Goal: Information Seeking & Learning: Compare options

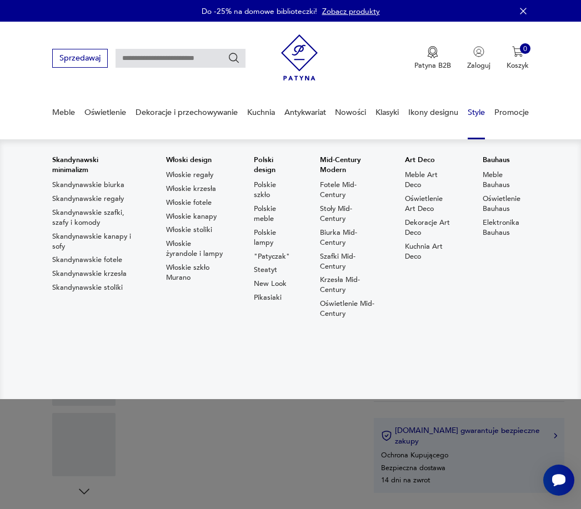
click at [526, 12] on icon "button" at bounding box center [523, 11] width 11 height 11
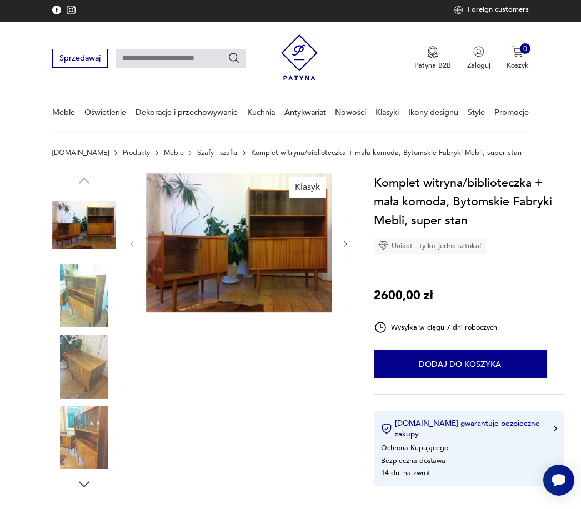
click at [304, 277] on img at bounding box center [238, 242] width 185 height 139
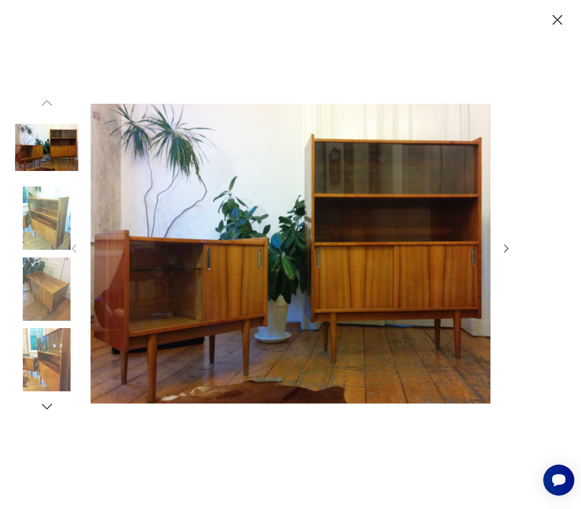
click at [505, 255] on icon "button" at bounding box center [506, 249] width 12 height 12
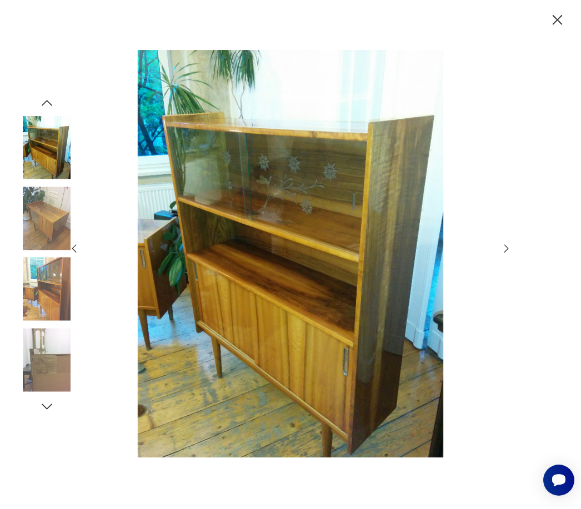
click at [559, 20] on icon "button" at bounding box center [558, 20] width 18 height 18
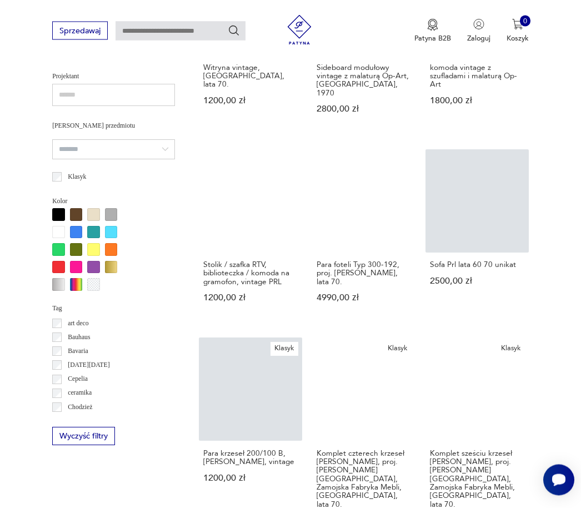
scroll to position [714, 0]
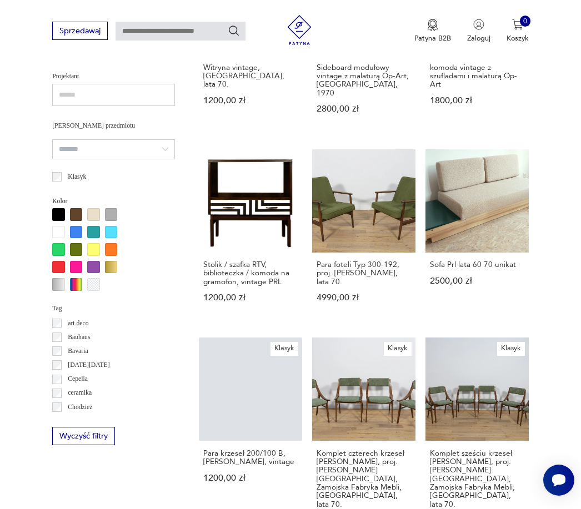
click at [493, 217] on link "Sofa Prl lata 60 70 unikat 2500,00 zł" at bounding box center [476, 235] width 103 height 173
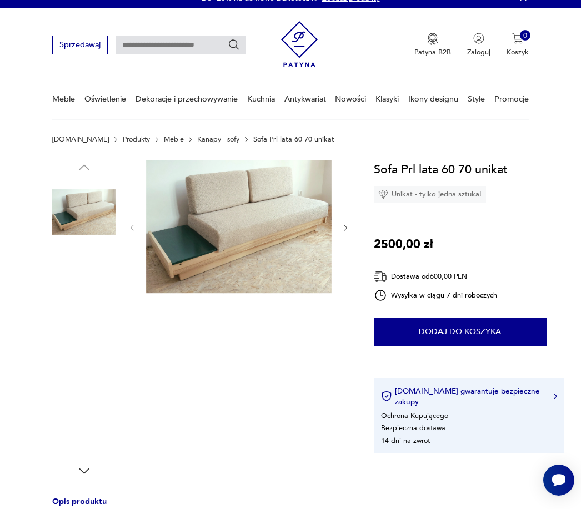
scroll to position [14, 0]
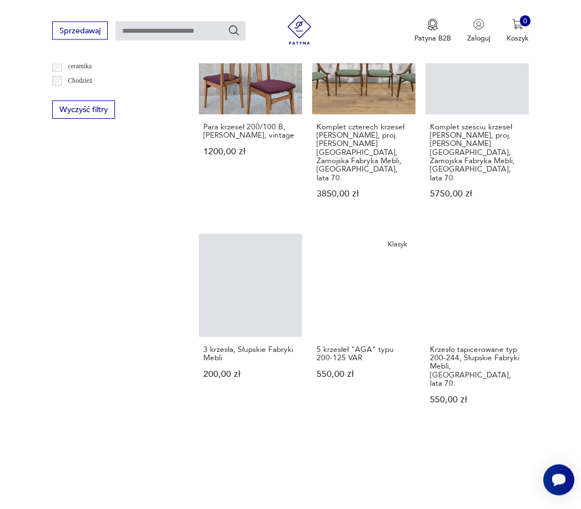
scroll to position [1071, 0]
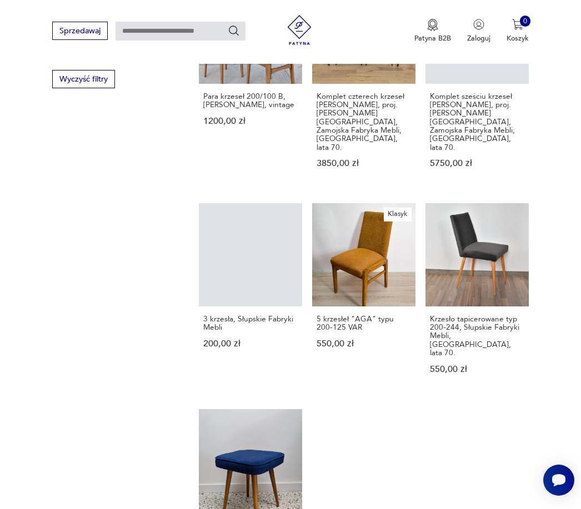
click at [363, 287] on link "Klasyk 5 krzesłeł "AGA" typu 200-125 VAR 550,00 zł" at bounding box center [363, 298] width 103 height 190
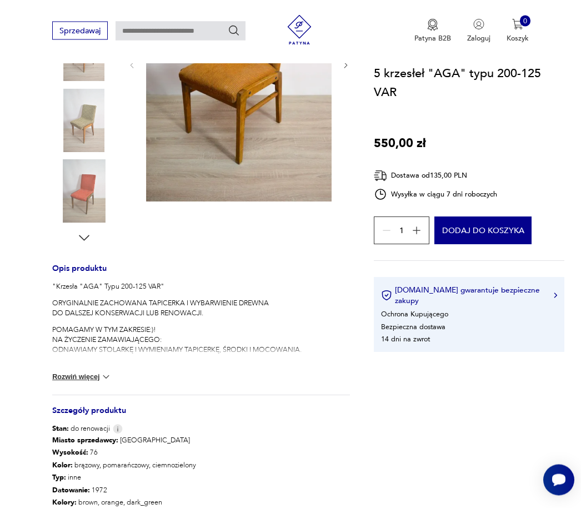
scroll to position [248, 0]
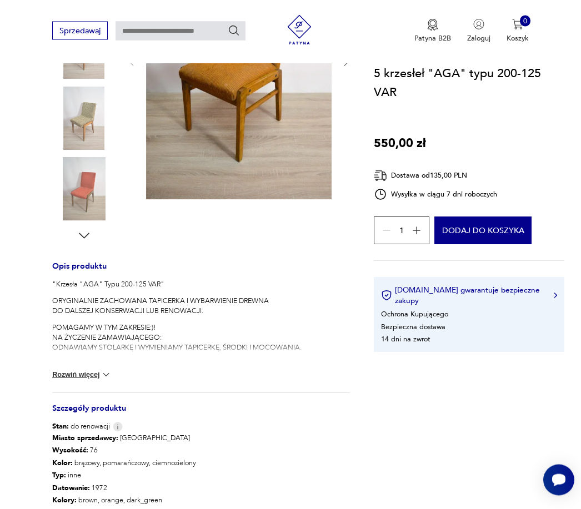
click at [88, 375] on button "Rozwiń więcej" at bounding box center [81, 375] width 59 height 11
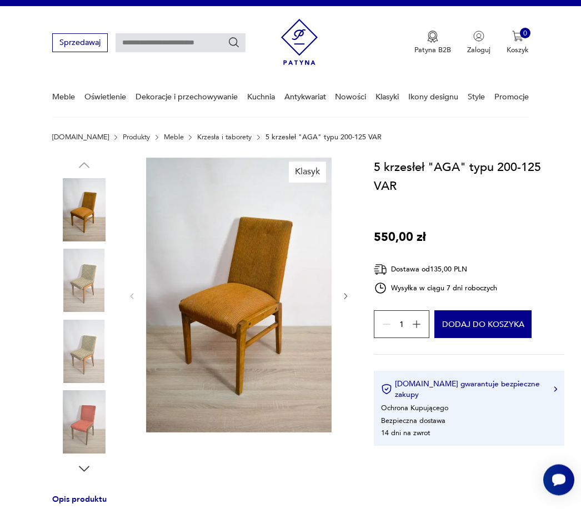
scroll to position [16, 0]
click at [349, 297] on icon "button" at bounding box center [346, 296] width 8 height 8
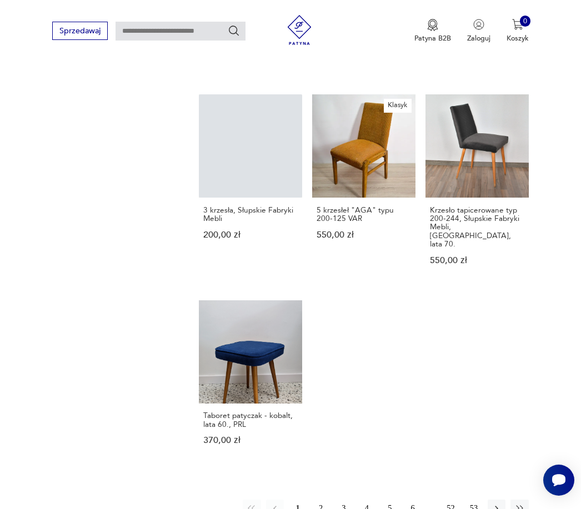
scroll to position [1180, 0]
click at [322, 500] on button "2" at bounding box center [321, 509] width 18 height 18
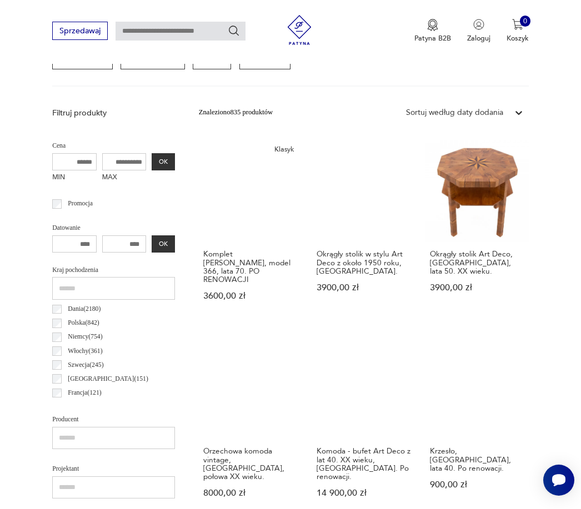
scroll to position [301, 0]
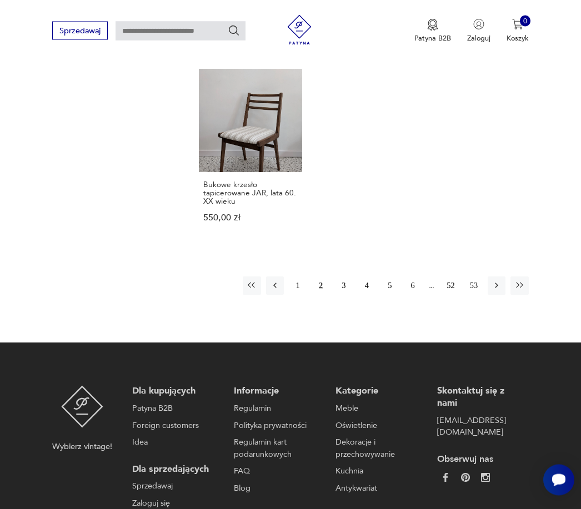
click at [347, 295] on button "3" at bounding box center [344, 286] width 18 height 18
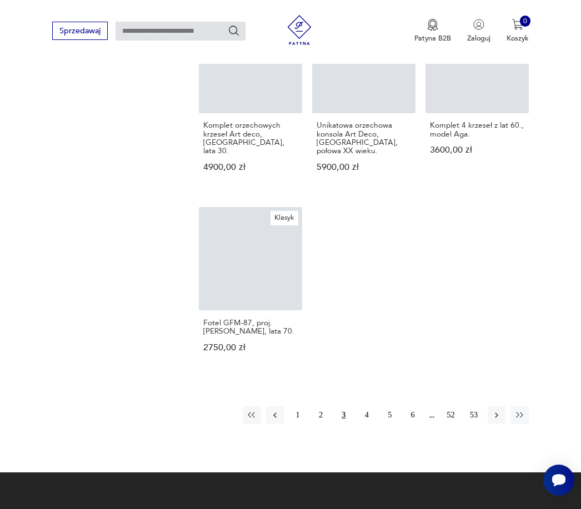
scroll to position [1285, 0]
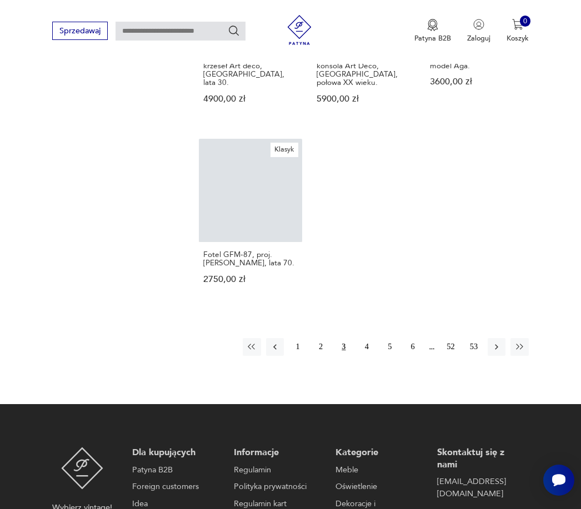
click at [369, 356] on button "4" at bounding box center [367, 347] width 18 height 18
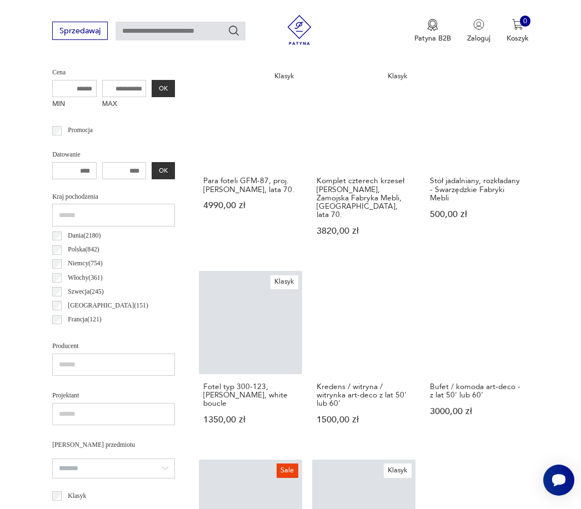
scroll to position [393, 0]
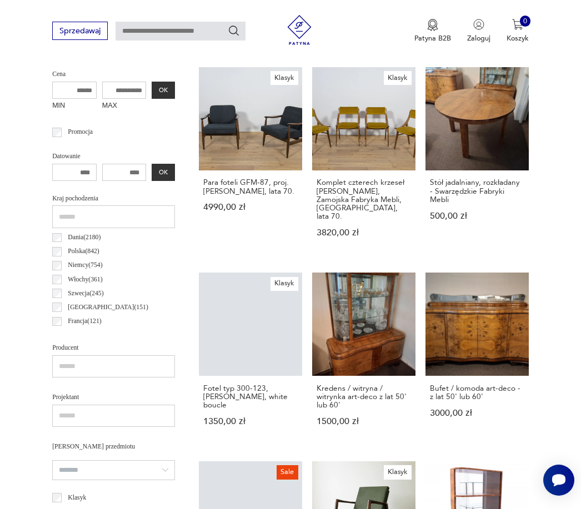
click at [470, 134] on link "Stół jadalniany, rozkładany - Swarzędzkie Fabryki Mebli 500,00 zł" at bounding box center [476, 162] width 103 height 190
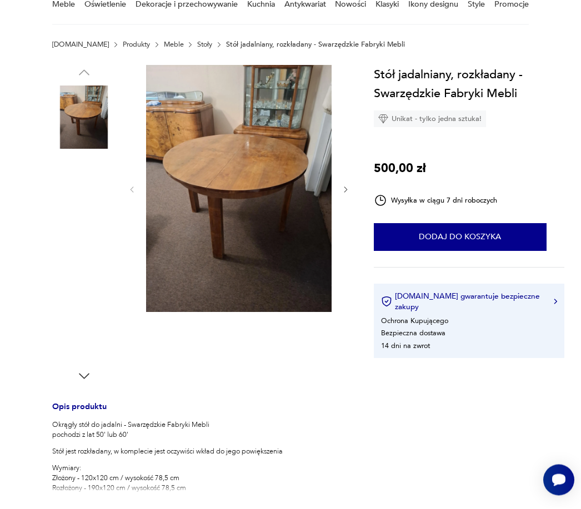
scroll to position [111, 0]
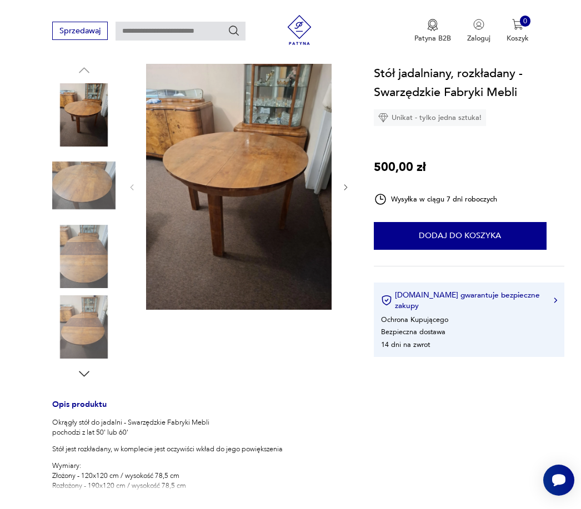
click at [342, 183] on icon "button" at bounding box center [346, 187] width 8 height 8
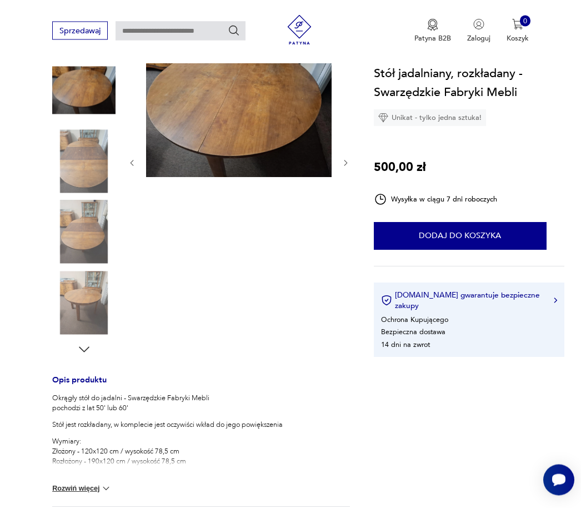
click at [88, 493] on button "Rozwiń więcej" at bounding box center [81, 489] width 59 height 11
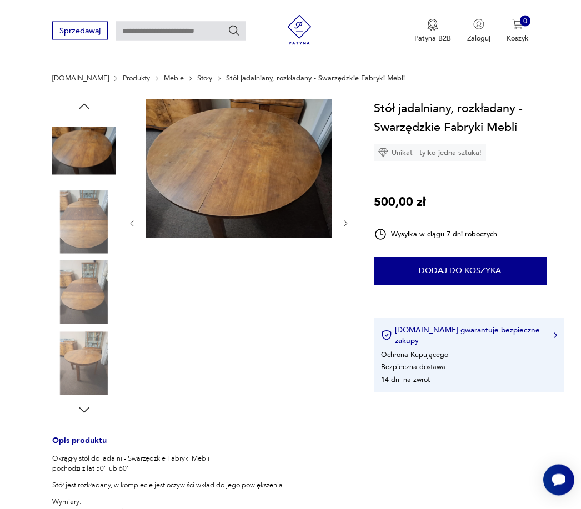
scroll to position [0, 0]
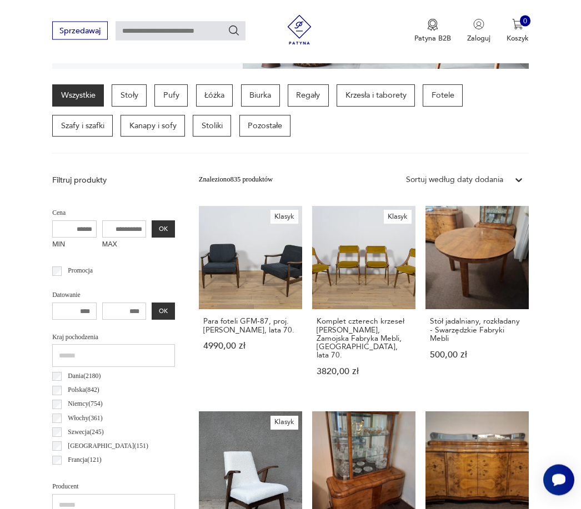
scroll to position [151, 0]
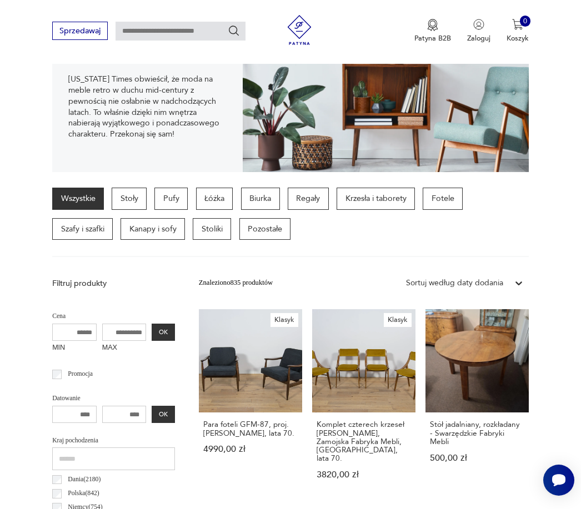
click at [175, 200] on p "Pufy" at bounding box center [170, 199] width 33 height 22
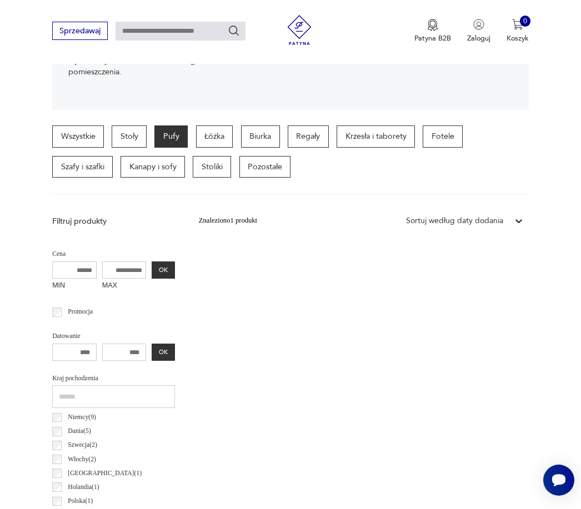
scroll to position [307, 0]
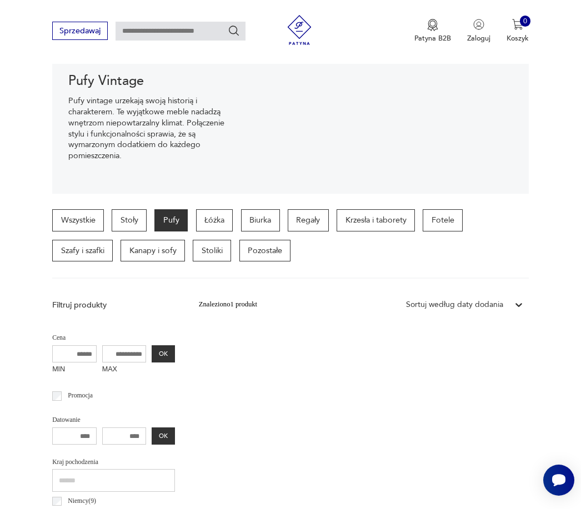
scroll to position [129, 0]
click at [271, 218] on p "Biurka" at bounding box center [260, 221] width 39 height 22
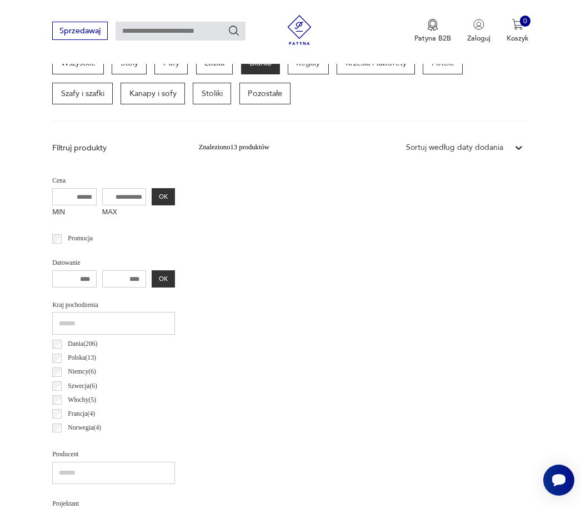
scroll to position [143, 0]
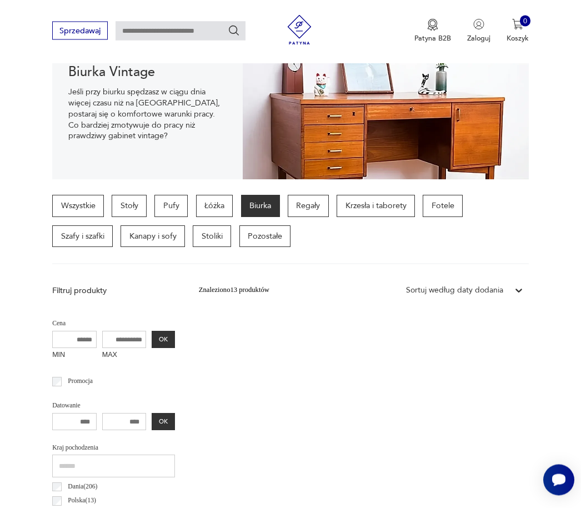
click at [474, 342] on div "Sortuj według ceny (od najmniejszej)" at bounding box center [464, 339] width 128 height 23
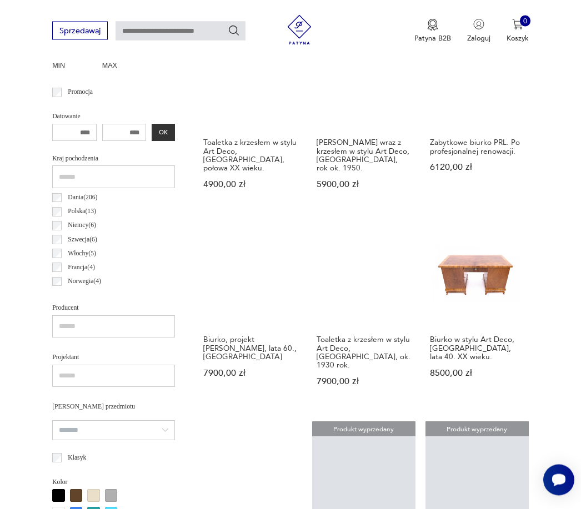
scroll to position [411, 0]
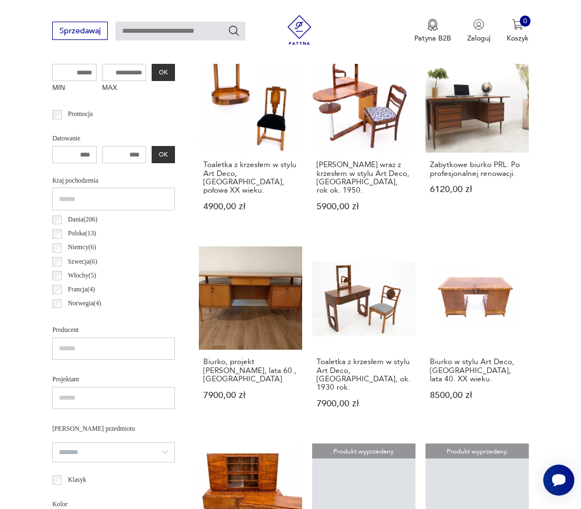
click at [262, 325] on link "Biurko, projekt Marian Grabiński, lata 60., Polska 7900,00 zł" at bounding box center [250, 337] width 103 height 181
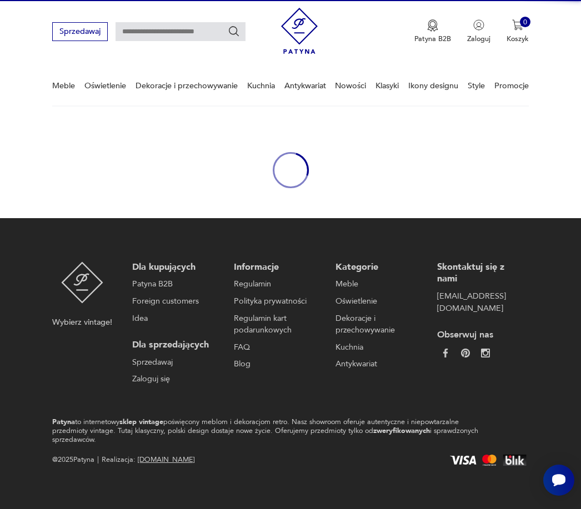
scroll to position [24, 0]
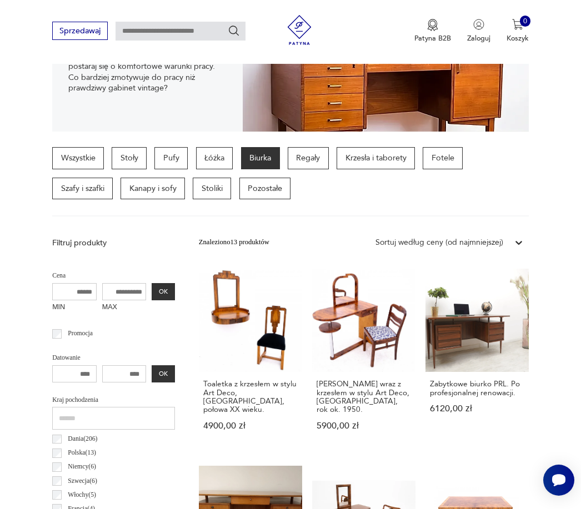
scroll to position [205, 0]
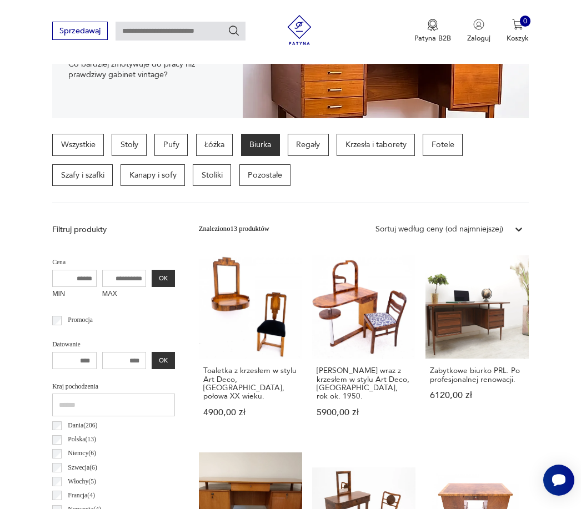
click at [137, 147] on p "Stoły" at bounding box center [129, 145] width 35 height 22
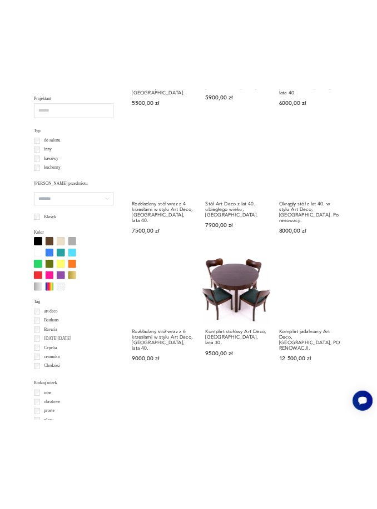
scroll to position [1131, 0]
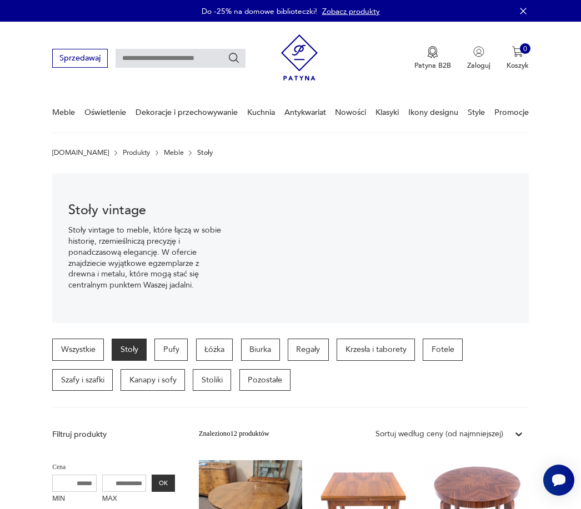
click at [193, 377] on p "Stoliki" at bounding box center [212, 380] width 38 height 22
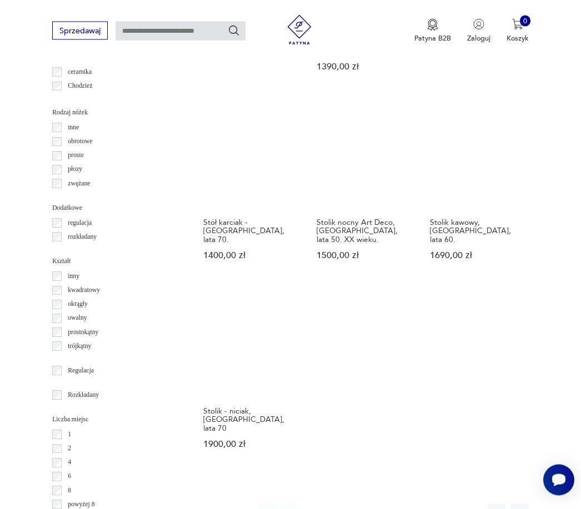
scroll to position [1117, 0]
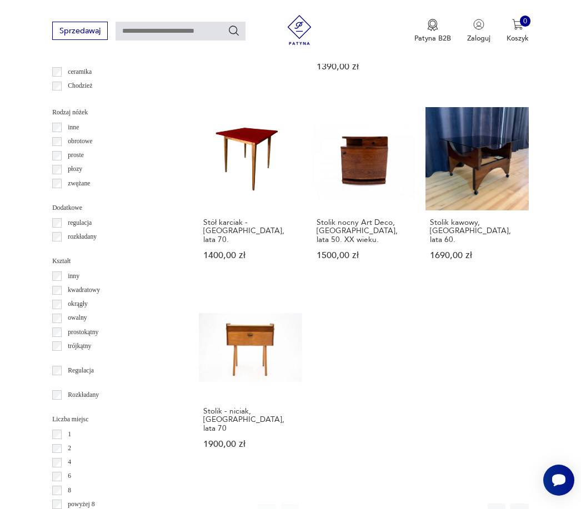
click at [260, 394] on link "Stolik - niciak, Polska, lata 70 1900,00 zł" at bounding box center [250, 382] width 103 height 173
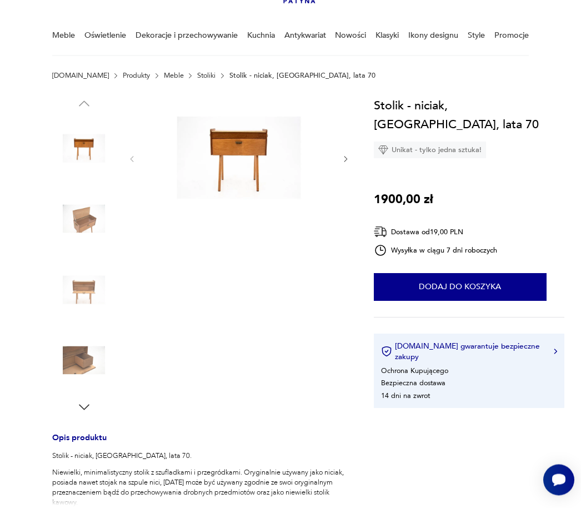
scroll to position [94, 0]
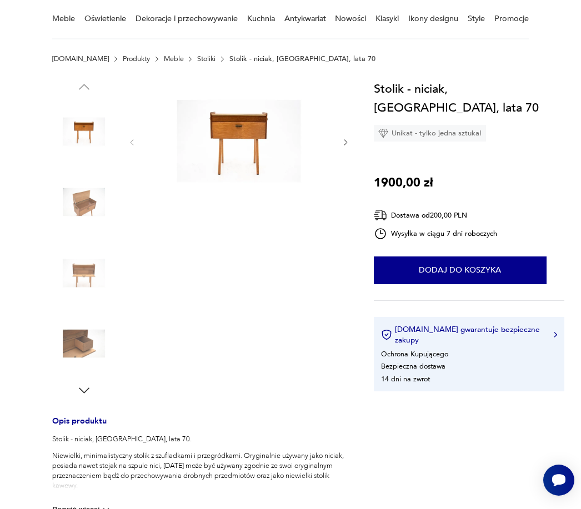
click at [102, 509] on img at bounding box center [106, 509] width 11 height 11
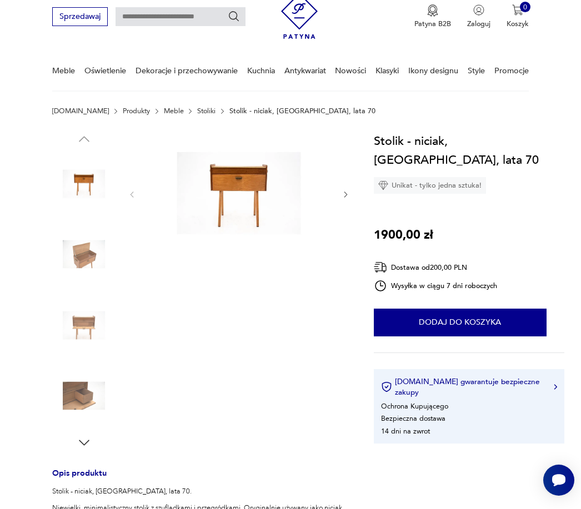
scroll to position [41, 0]
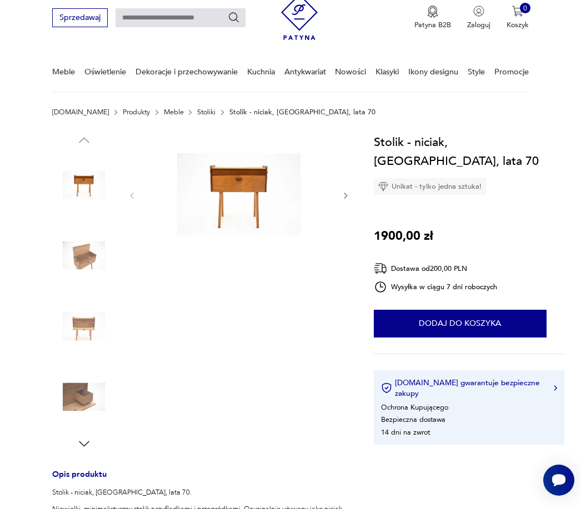
click at [243, 185] on img at bounding box center [238, 195] width 185 height 124
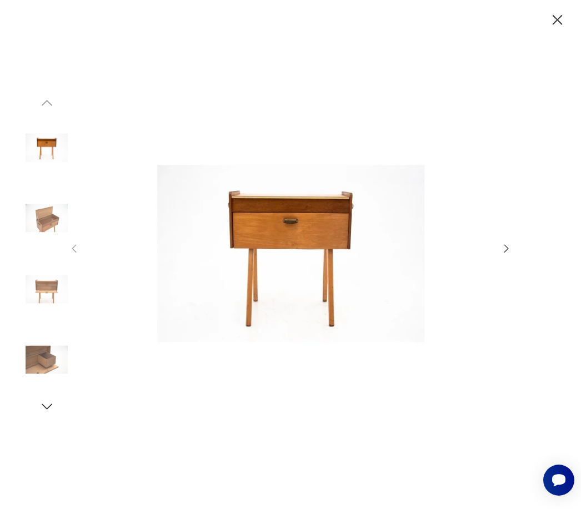
click at [502, 273] on div at bounding box center [290, 254] width 444 height 409
click at [504, 255] on icon "button" at bounding box center [506, 249] width 12 height 12
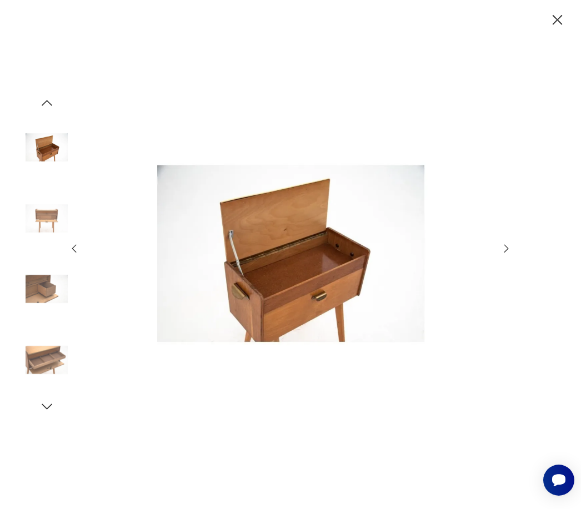
click at [513, 255] on icon "button" at bounding box center [506, 249] width 12 height 12
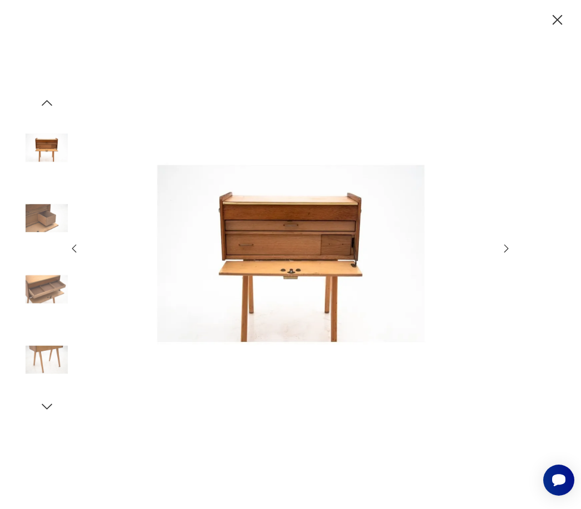
click at [559, 27] on icon "button" at bounding box center [558, 20] width 18 height 18
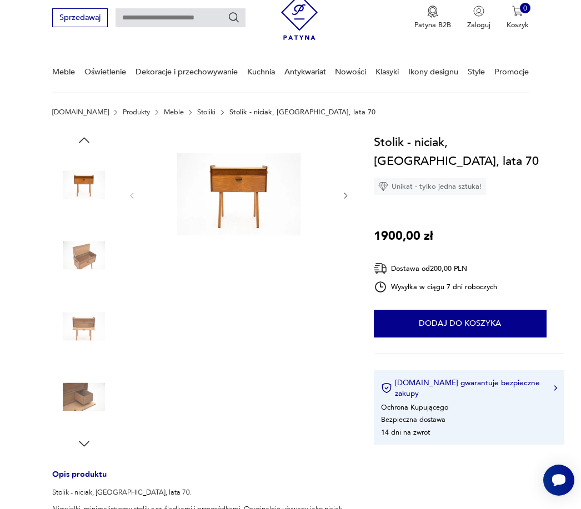
click at [342, 199] on icon "button" at bounding box center [346, 196] width 8 height 8
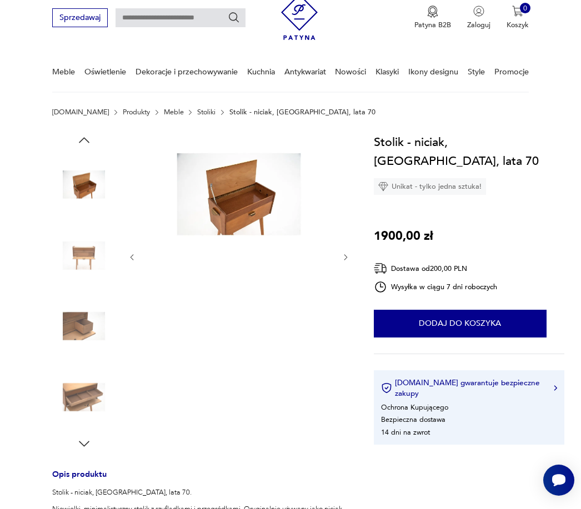
scroll to position [0, 0]
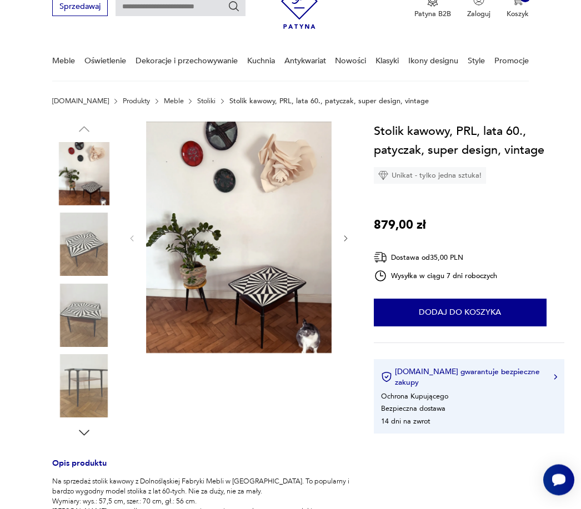
scroll to position [81, 0]
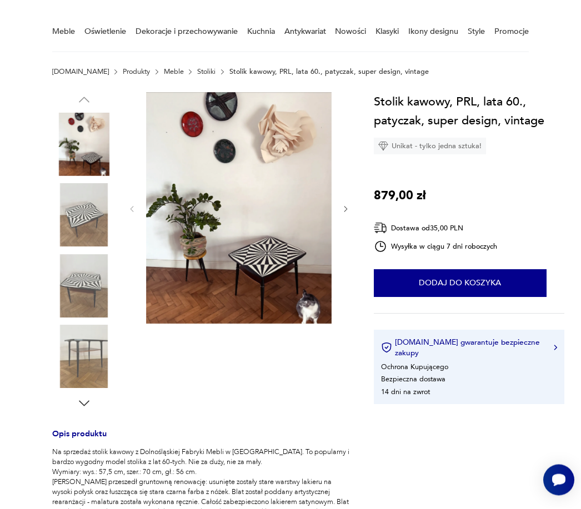
click at [99, 294] on img at bounding box center [83, 286] width 63 height 63
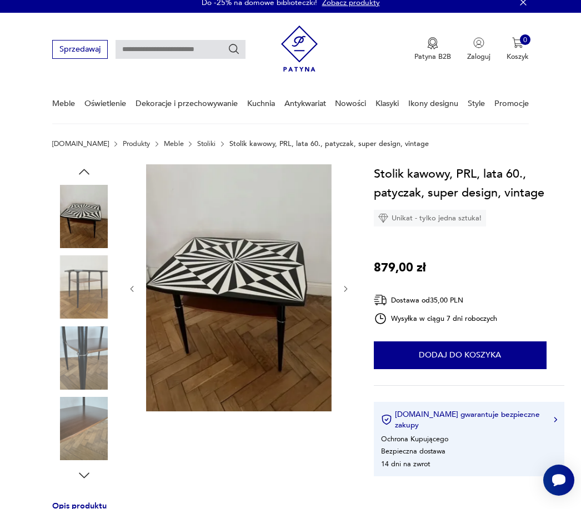
scroll to position [8, 0]
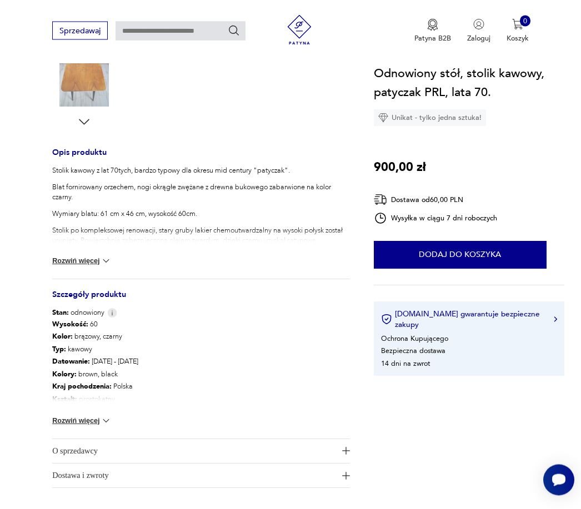
scroll to position [387, 0]
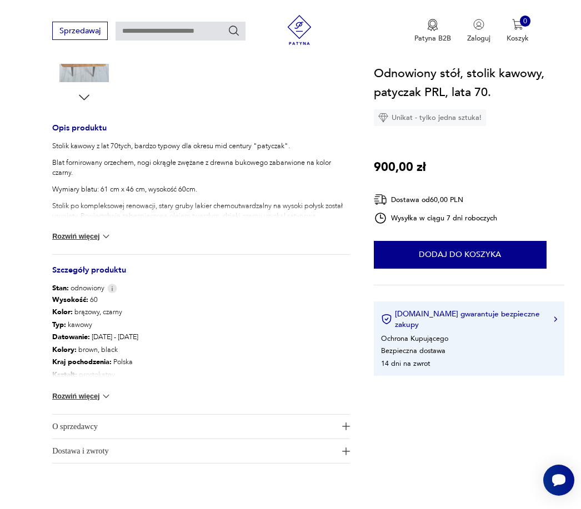
click at [94, 395] on button "Rozwiń więcej" at bounding box center [81, 396] width 59 height 11
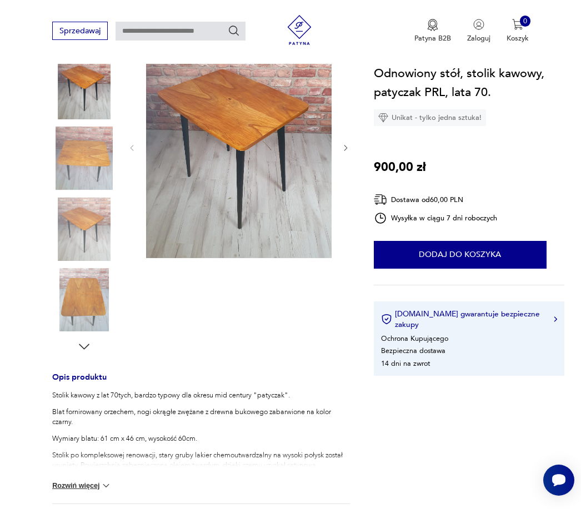
scroll to position [137, 0]
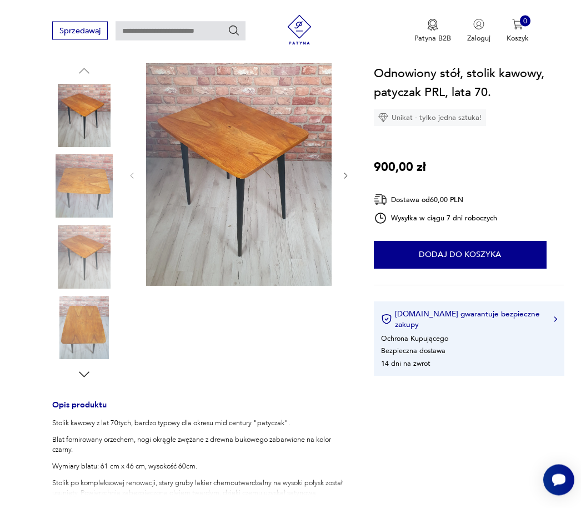
click at [88, 330] on img at bounding box center [83, 328] width 63 height 63
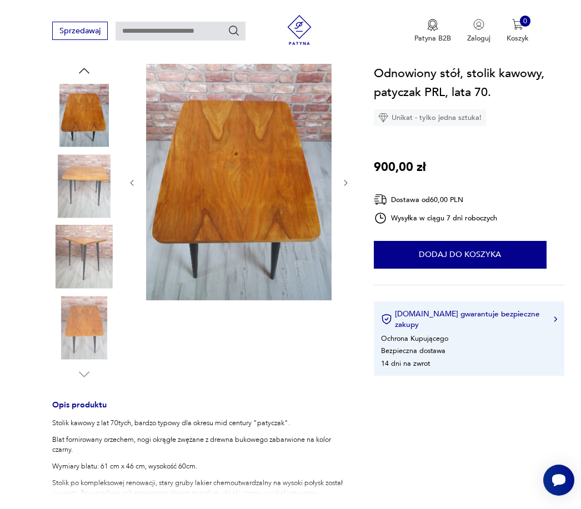
click at [349, 179] on icon "button" at bounding box center [346, 183] width 8 height 8
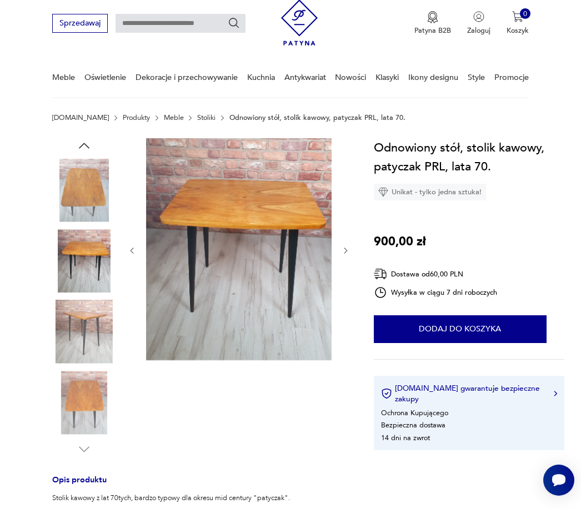
scroll to position [17, 0]
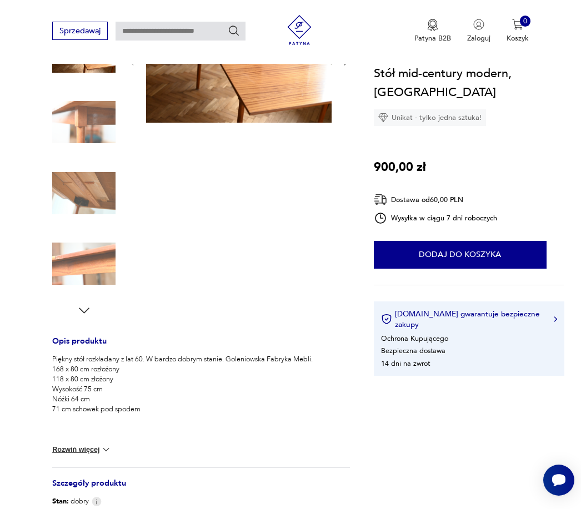
scroll to position [173, 0]
click at [88, 308] on icon "button" at bounding box center [84, 311] width 15 height 15
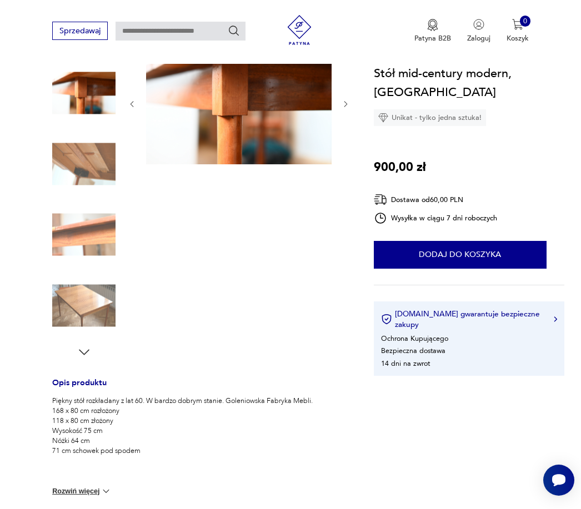
scroll to position [131, 0]
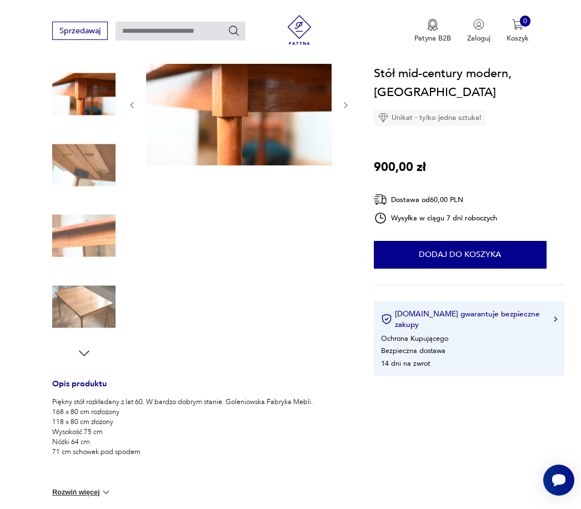
click at [88, 297] on img at bounding box center [83, 306] width 63 height 63
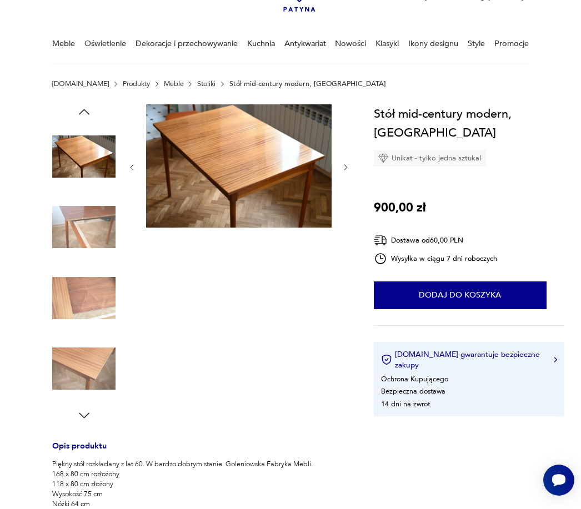
scroll to position [63, 0]
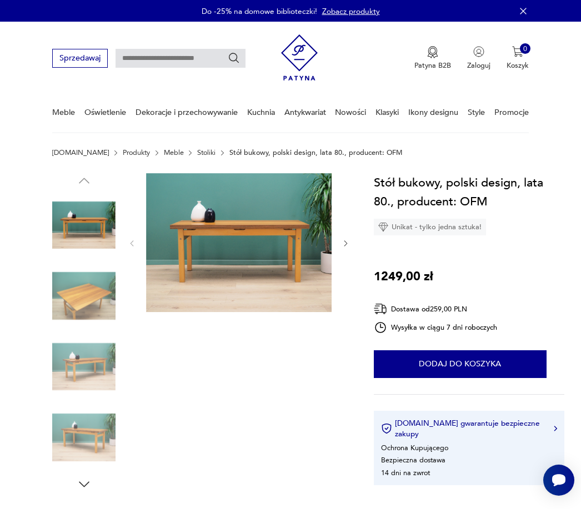
click at [102, 290] on img at bounding box center [83, 295] width 63 height 63
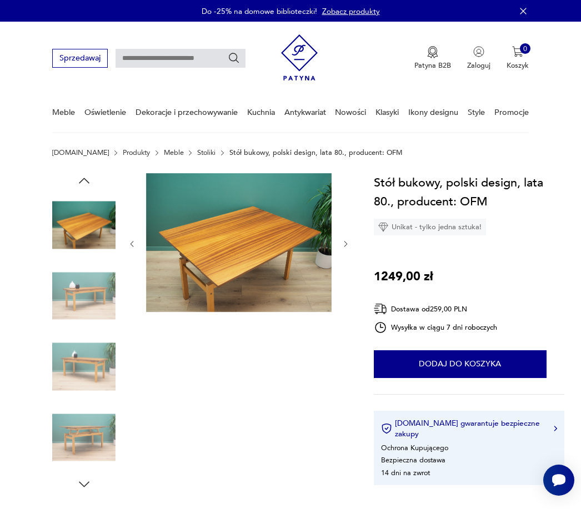
click at [285, 200] on img at bounding box center [238, 242] width 185 height 139
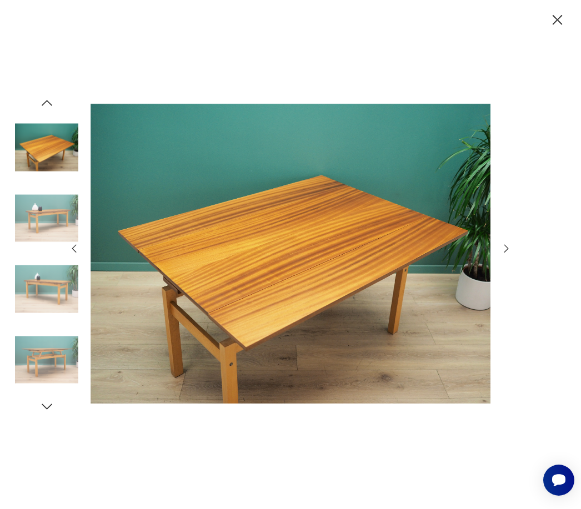
click at [553, 21] on icon "button" at bounding box center [558, 20] width 18 height 18
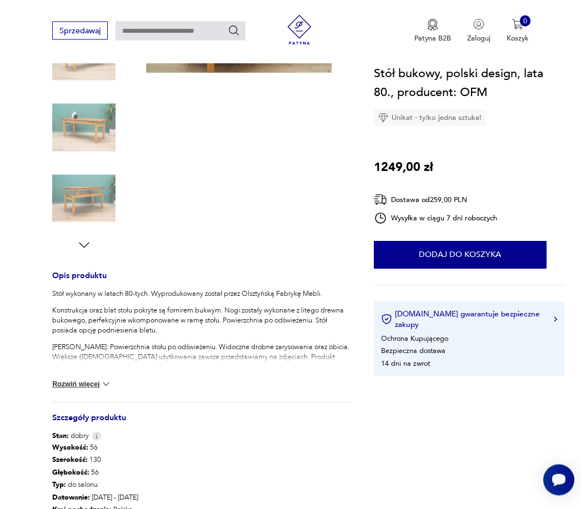
scroll to position [240, 0]
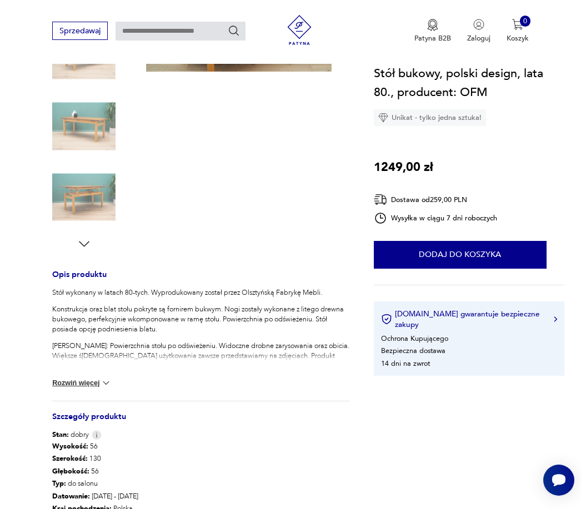
click at [92, 387] on button "Rozwiń więcej" at bounding box center [81, 383] width 59 height 11
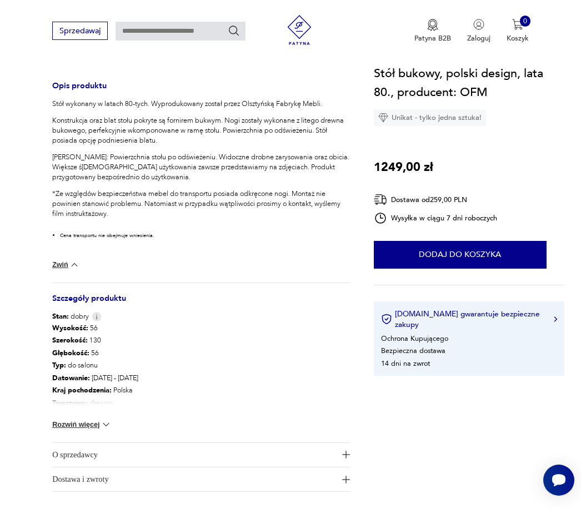
scroll to position [444, 0]
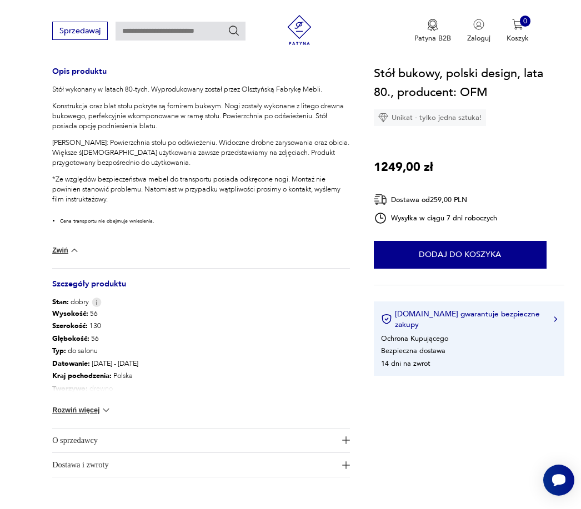
click at [75, 410] on button "Rozwiń więcej" at bounding box center [81, 410] width 59 height 11
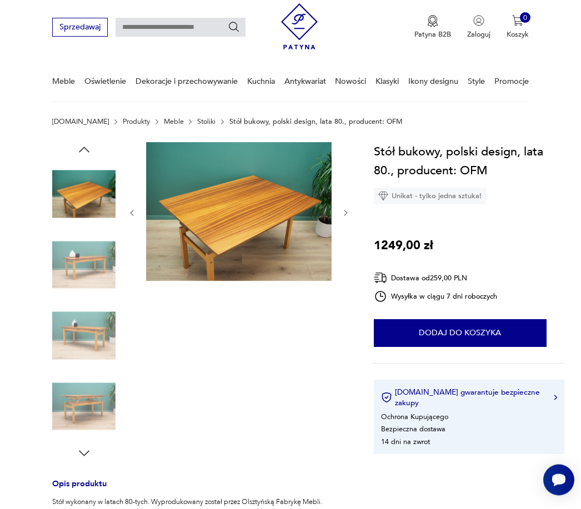
scroll to position [0, 0]
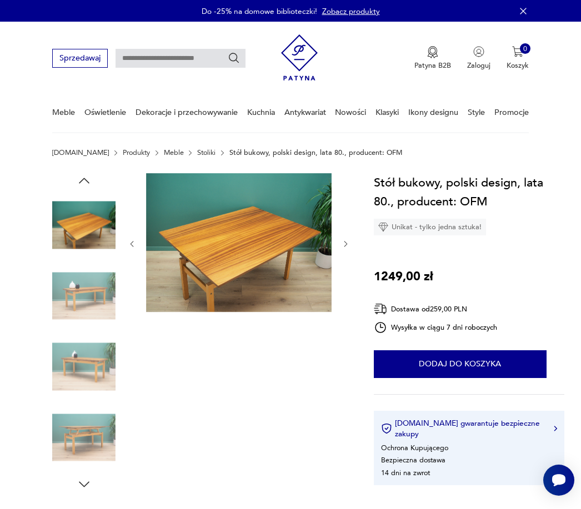
click at [84, 480] on icon "button" at bounding box center [84, 484] width 15 height 15
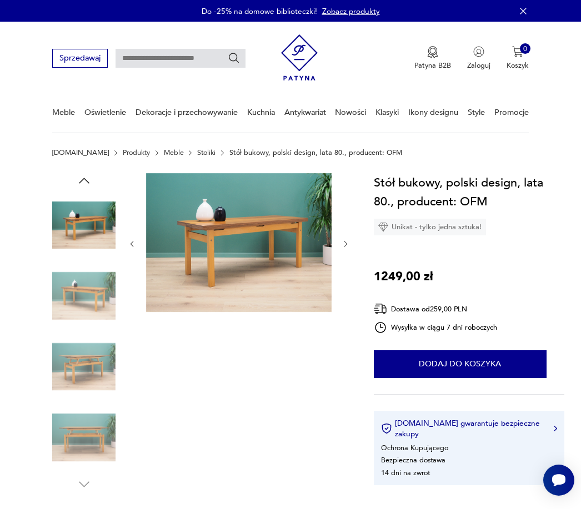
click at [102, 373] on img at bounding box center [83, 366] width 63 height 63
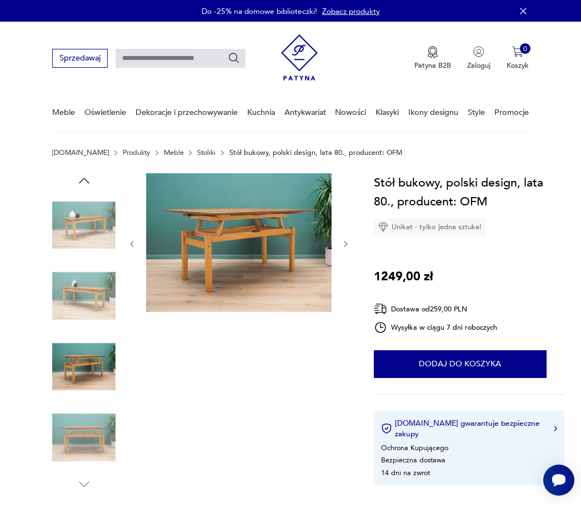
click at [92, 430] on img at bounding box center [83, 437] width 63 height 63
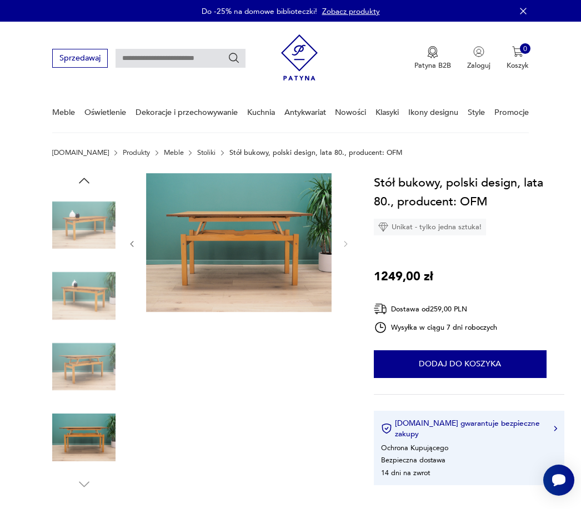
click at [93, 482] on div at bounding box center [83, 332] width 63 height 319
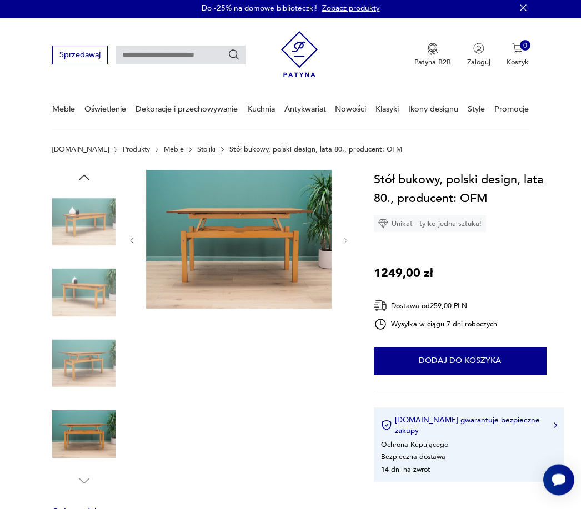
scroll to position [4, 0]
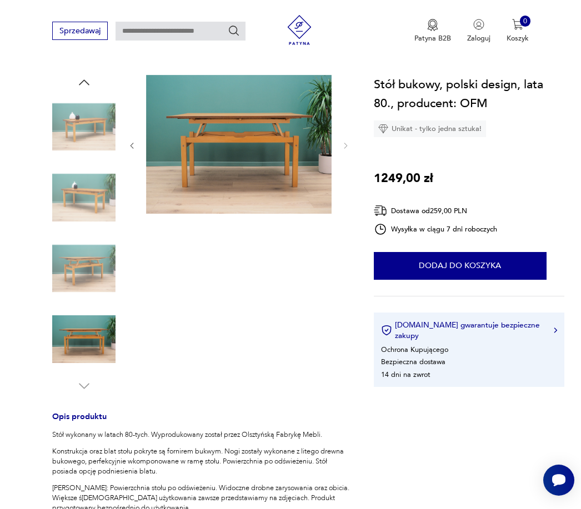
scroll to position [61, 0]
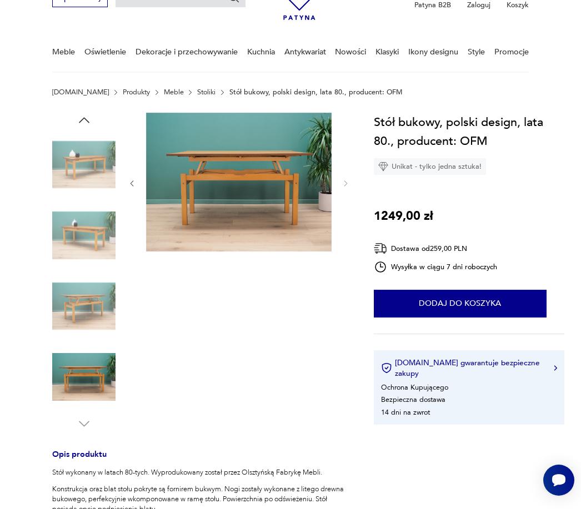
click at [83, 424] on icon "button" at bounding box center [84, 424] width 15 height 15
click at [97, 373] on img at bounding box center [83, 376] width 63 height 63
click at [96, 161] on img at bounding box center [83, 164] width 63 height 63
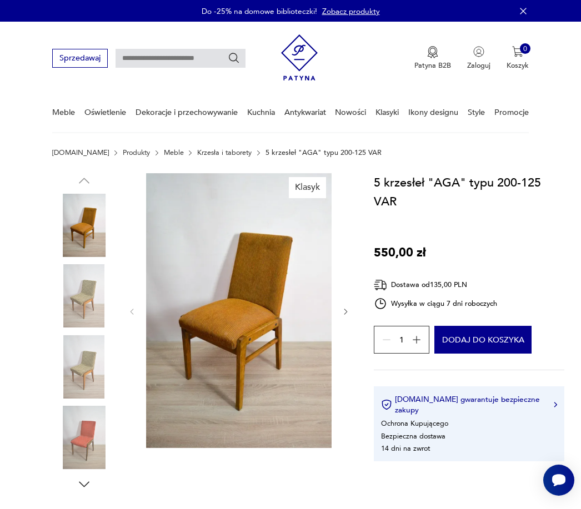
click at [89, 484] on icon "button" at bounding box center [84, 484] width 15 height 15
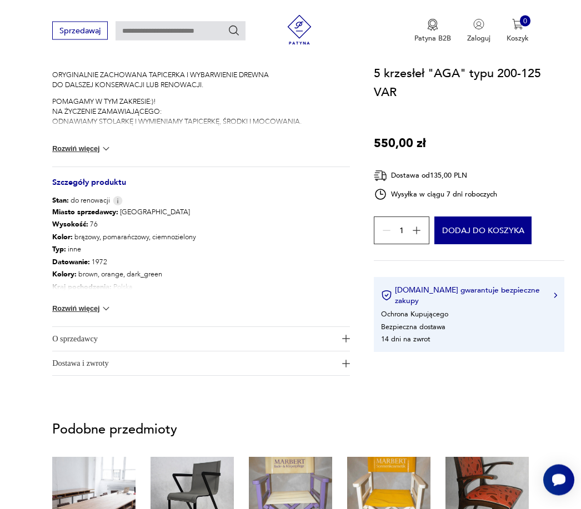
click at [107, 153] on img at bounding box center [106, 149] width 11 height 11
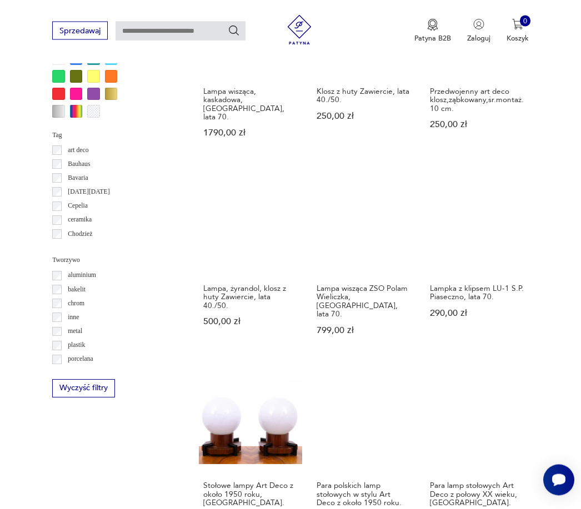
scroll to position [1010, 0]
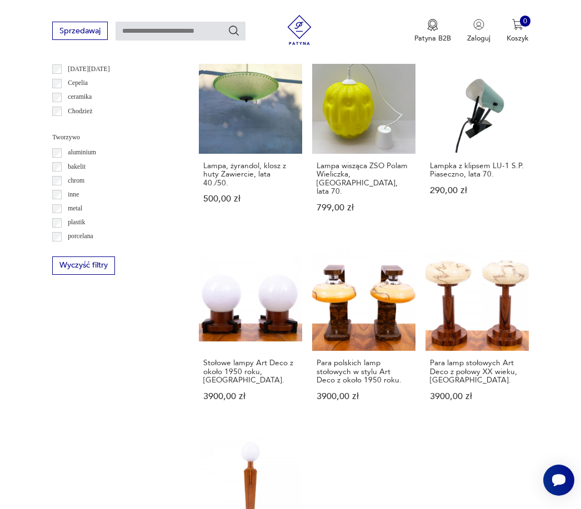
click at [335, 123] on link "Lampa wisząca ZSO Polam Wieliczka, [GEOGRAPHIC_DATA], lata 70. 799,00 zł" at bounding box center [363, 141] width 103 height 181
